Goal: Information Seeking & Learning: Check status

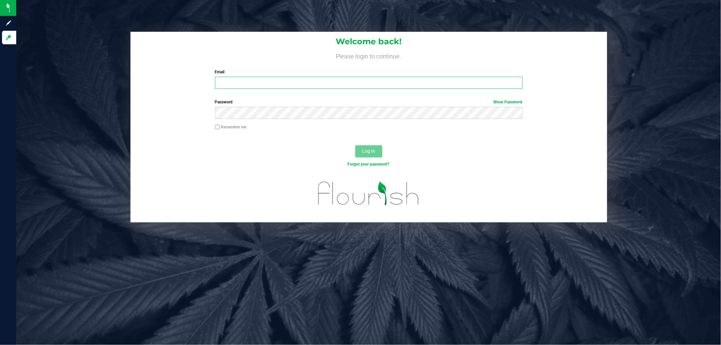
click at [252, 84] on input "Email" at bounding box center [369, 83] width 308 height 12
type input "[EMAIL_ADDRESS][DOMAIN_NAME]"
click at [355, 145] on button "Log In" at bounding box center [368, 151] width 27 height 12
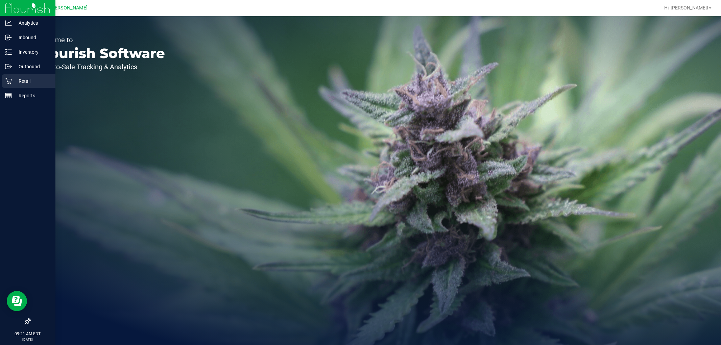
click at [16, 79] on p "Retail" at bounding box center [32, 81] width 41 height 8
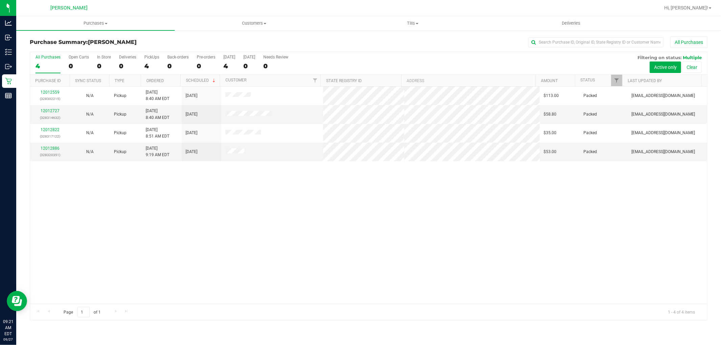
click at [437, 237] on div "12012559 (328302215) N/A Pickup [DATE] 8:40 AM EDT 9/27/2025 $113.00 Packed [EM…" at bounding box center [368, 195] width 677 height 217
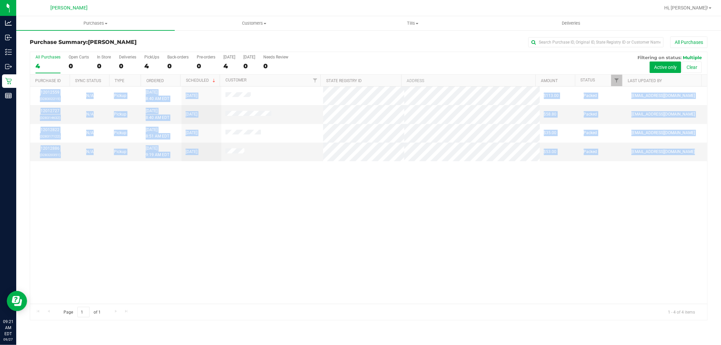
click at [437, 237] on div "12012559 (328302215) N/A Pickup [DATE] 8:40 AM EDT 9/27/2025 $113.00 Packed [EM…" at bounding box center [368, 195] width 677 height 217
click at [388, 190] on div "12012559 (328302215) N/A Pickup [DATE] 8:40 AM EDT 9/27/2025 $113.00 Packed [EM…" at bounding box center [368, 195] width 677 height 217
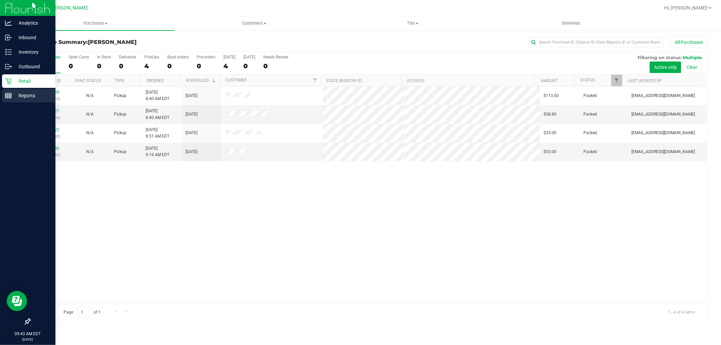
click at [9, 90] on div "Reports" at bounding box center [28, 96] width 53 height 14
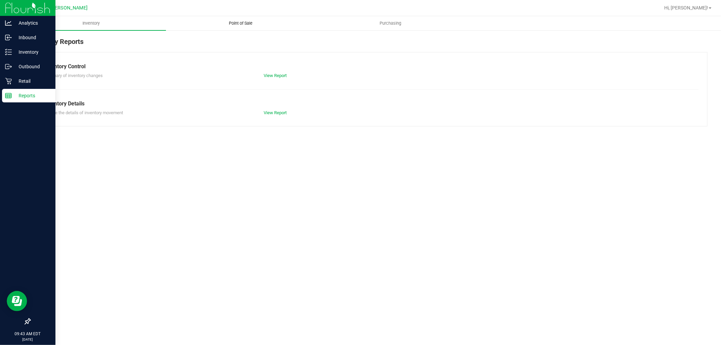
click at [258, 26] on uib-tab-heading "Point of Sale" at bounding box center [240, 24] width 149 height 14
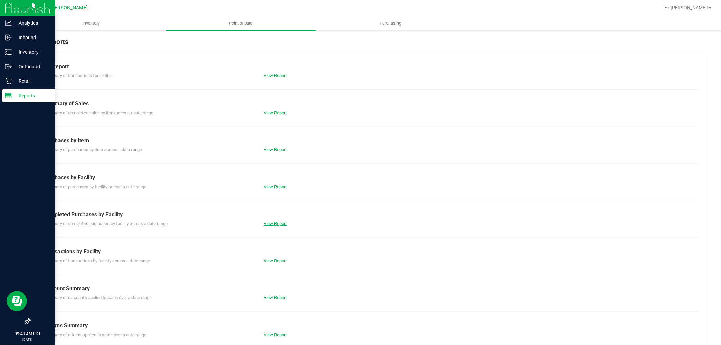
click at [279, 224] on link "View Report" at bounding box center [275, 223] width 23 height 5
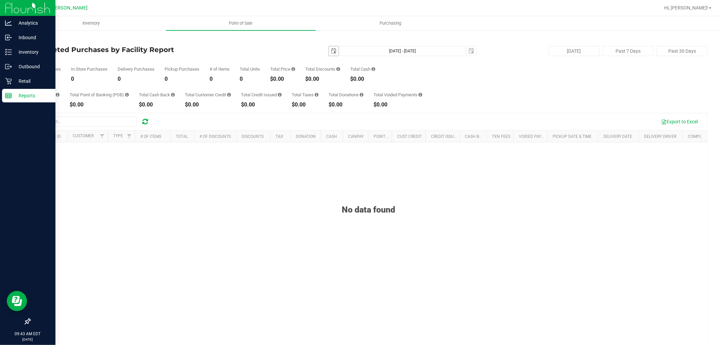
click at [331, 49] on span "select" at bounding box center [333, 50] width 5 height 5
click at [342, 120] on link "22" at bounding box center [341, 120] width 10 height 10
type input "[DATE]"
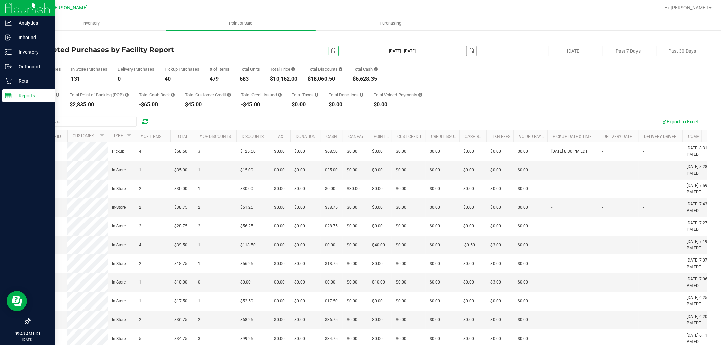
click at [469, 50] on span "select" at bounding box center [471, 50] width 5 height 5
click at [519, 113] on link "26" at bounding box center [518, 118] width 10 height 10
type input "[DATE] - [DATE]"
type input "[DATE]"
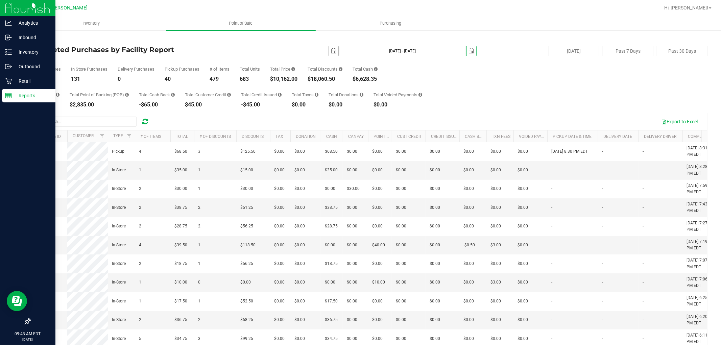
click at [333, 53] on span "select" at bounding box center [333, 50] width 9 height 9
click at [341, 87] on link "1" at bounding box center [341, 88] width 10 height 10
type input "[DATE] - [DATE]"
type input "[DATE]"
